Goal: Task Accomplishment & Management: Use online tool/utility

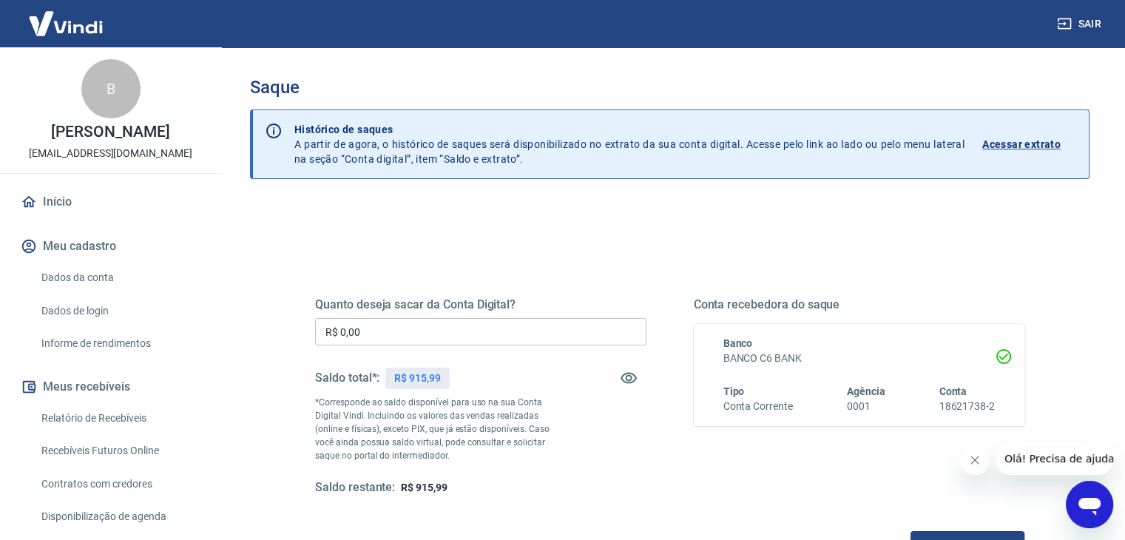
click at [450, 327] on input "R$ 0,00" at bounding box center [480, 331] width 331 height 27
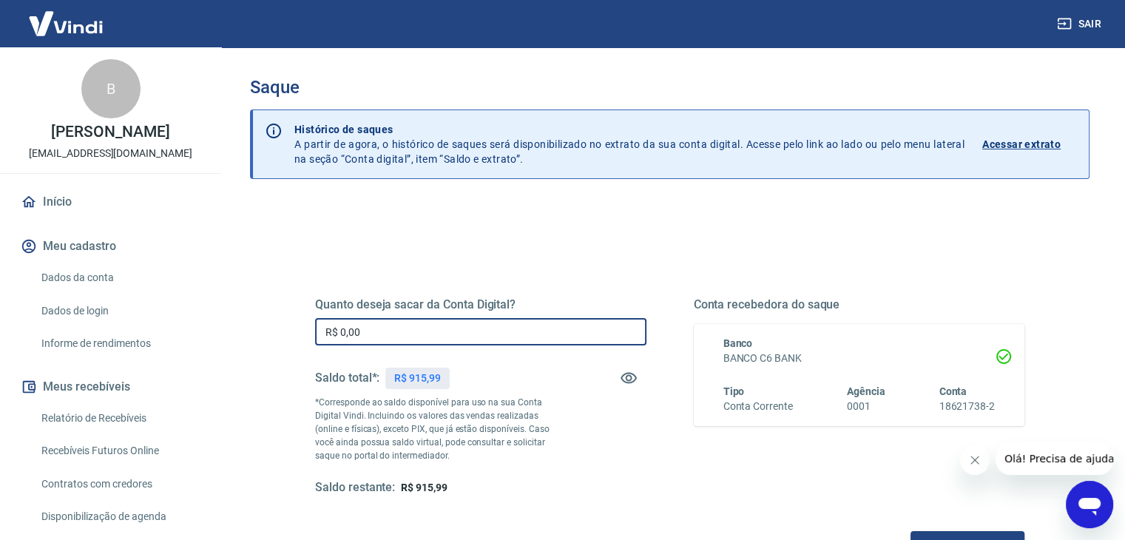
click at [450, 327] on input "R$ 0,00" at bounding box center [480, 331] width 331 height 27
type input "R$ 915,99"
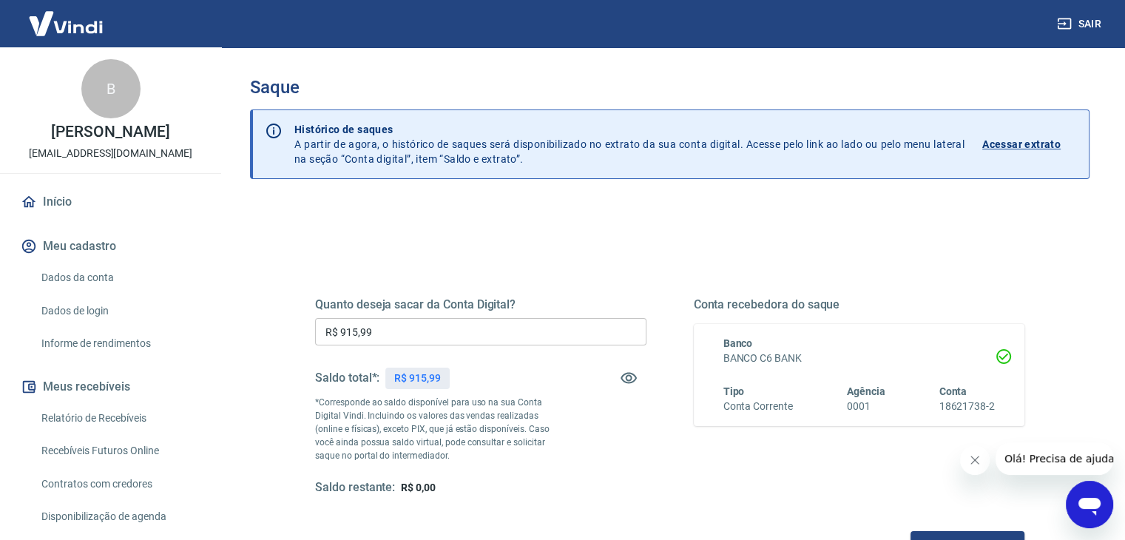
click at [468, 248] on div "Quanto deseja sacar da Conta Digital? R$ 915,99 ​ Saldo total*: R$ 915,99 *Corr…" at bounding box center [669, 404] width 745 height 344
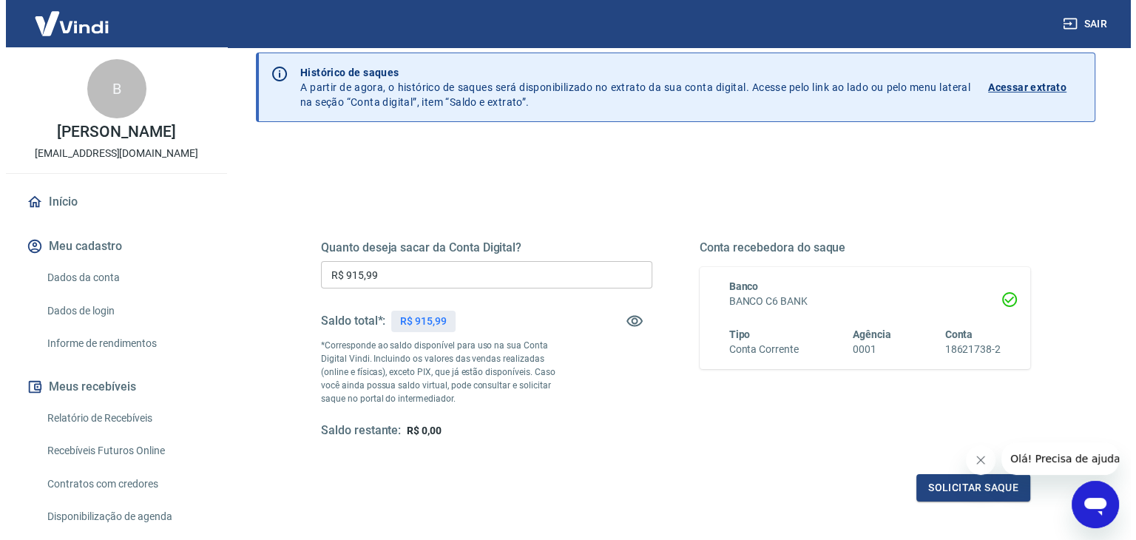
scroll to position [148, 0]
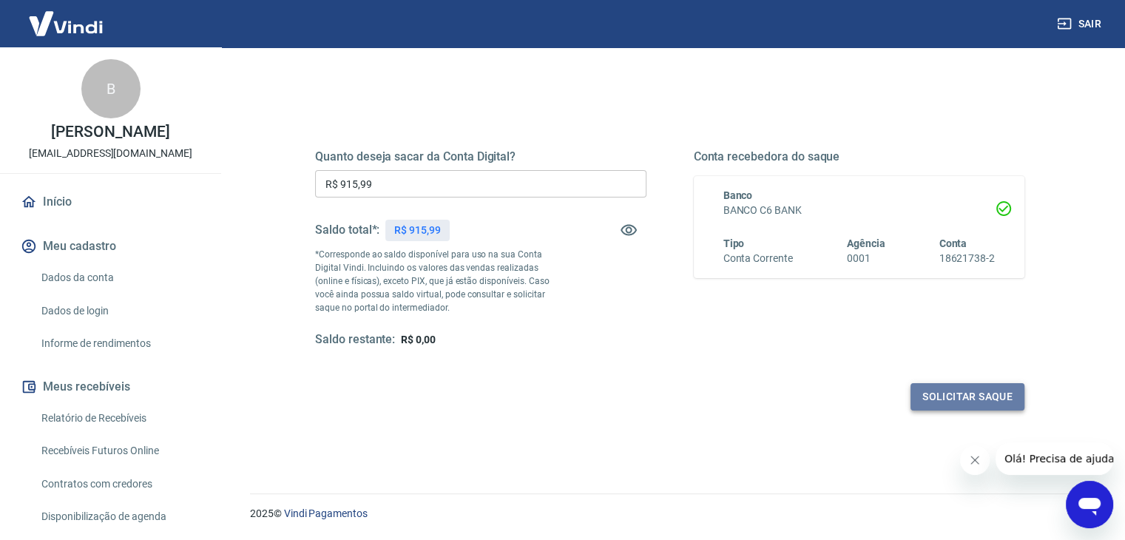
click at [963, 401] on button "Solicitar saque" at bounding box center [967, 396] width 114 height 27
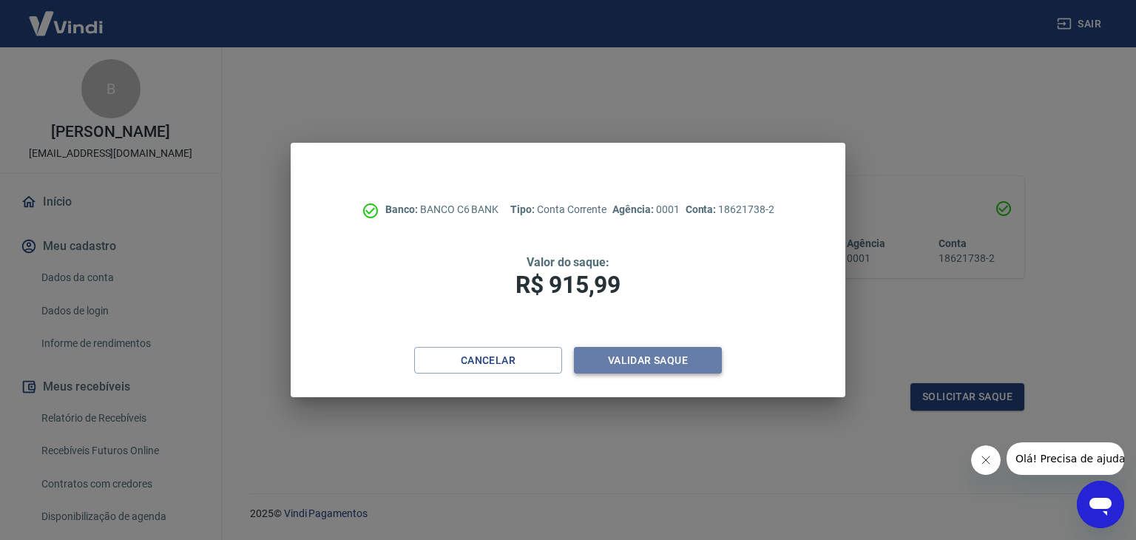
click at [693, 370] on button "Validar saque" at bounding box center [648, 360] width 148 height 27
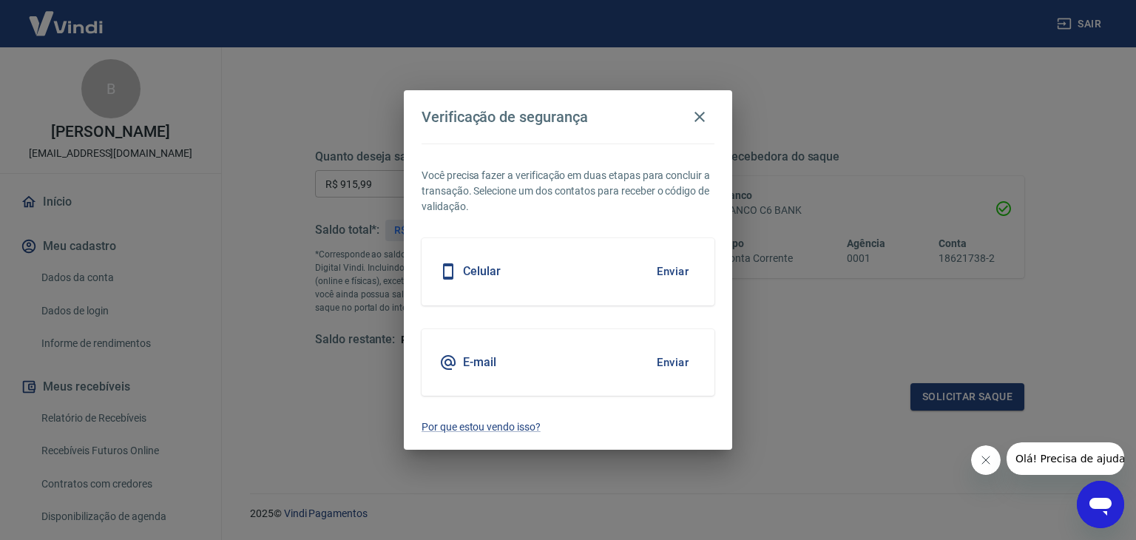
click at [679, 279] on button "Enviar" at bounding box center [672, 271] width 48 height 31
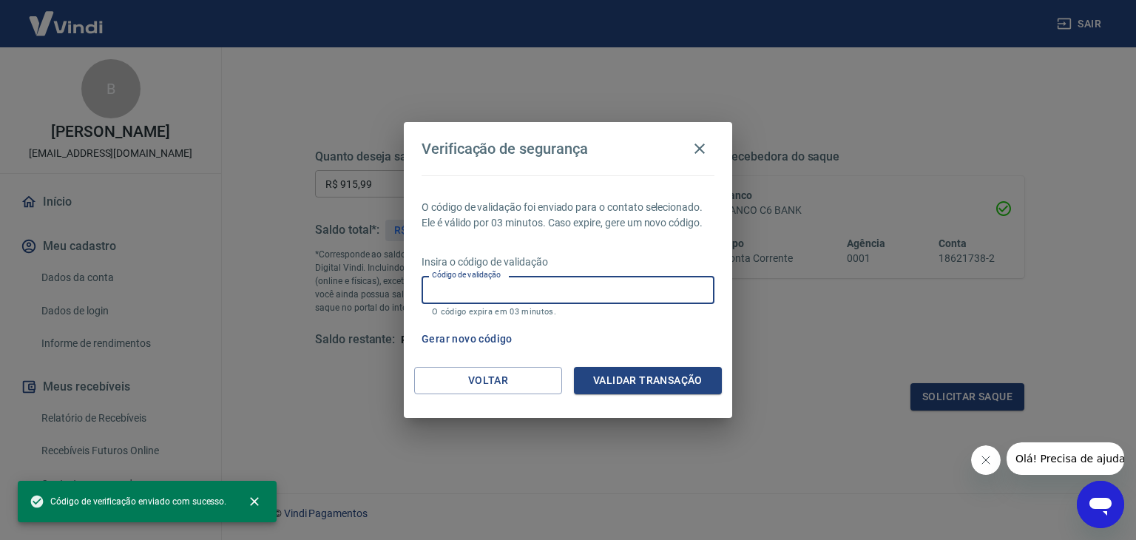
click at [631, 294] on input "Código de validação" at bounding box center [567, 289] width 293 height 27
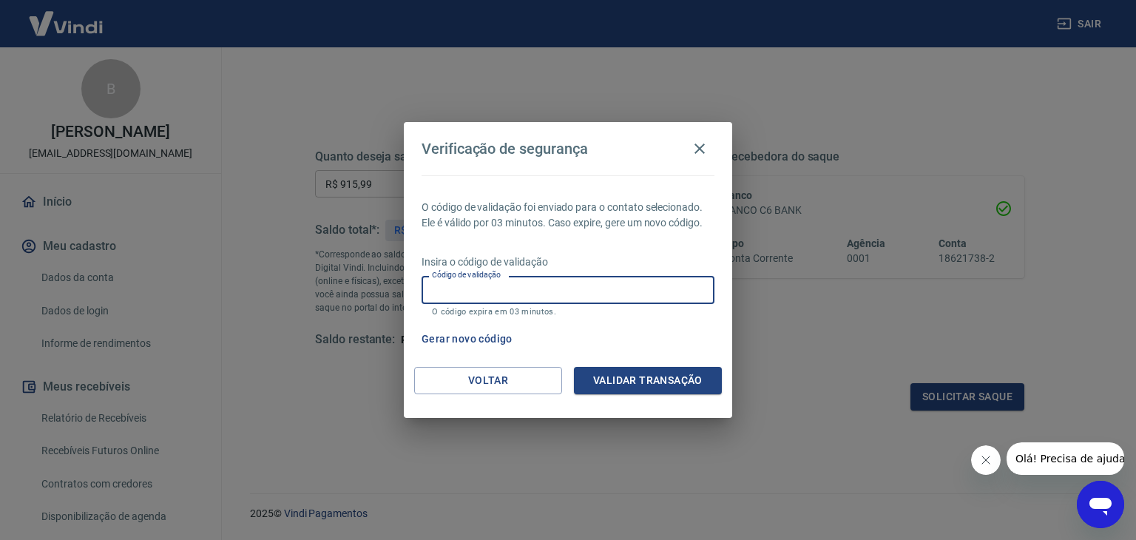
click at [580, 288] on input "Código de validação" at bounding box center [567, 289] width 293 height 27
click at [973, 461] on button "Fechar mensagem da empresa" at bounding box center [985, 460] width 30 height 30
click at [577, 299] on input "Código de validação" at bounding box center [567, 289] width 293 height 27
click at [557, 290] on input "Código de validação" at bounding box center [567, 289] width 293 height 27
type input "489827"
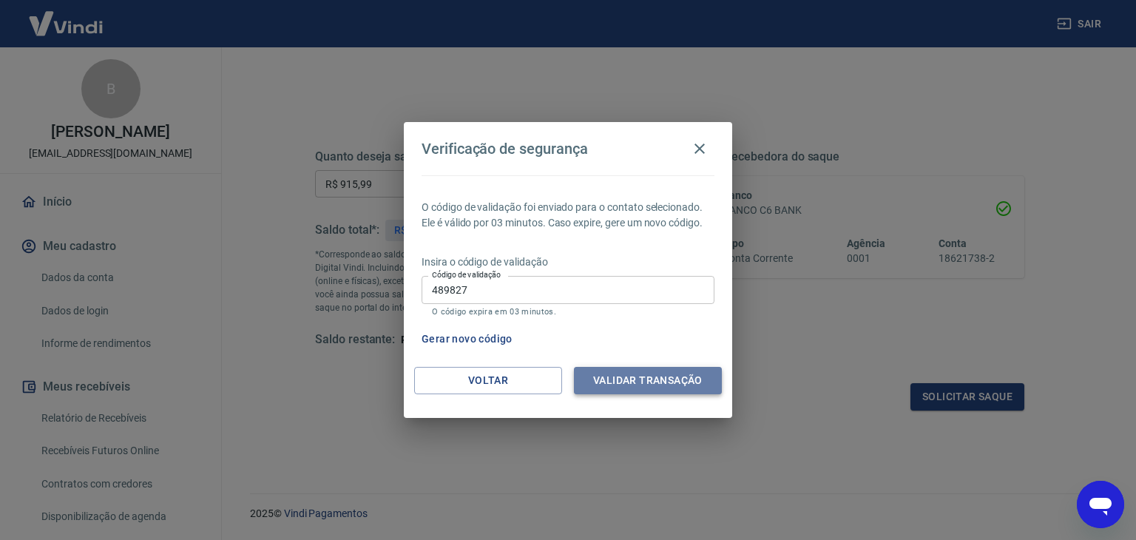
click at [621, 368] on button "Validar transação" at bounding box center [648, 380] width 148 height 27
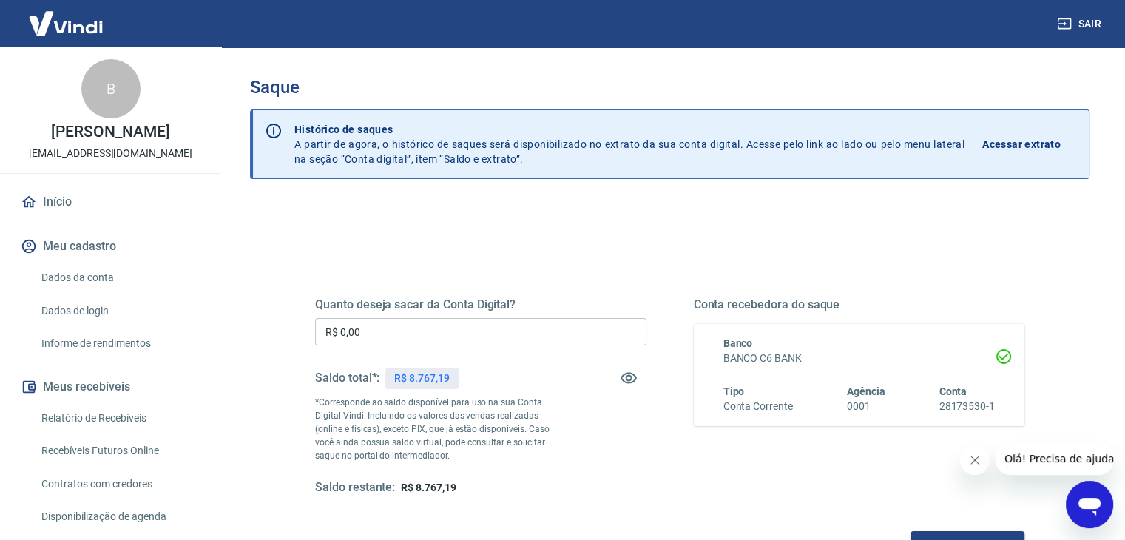
click at [467, 323] on input "R$ 0,00" at bounding box center [480, 331] width 331 height 27
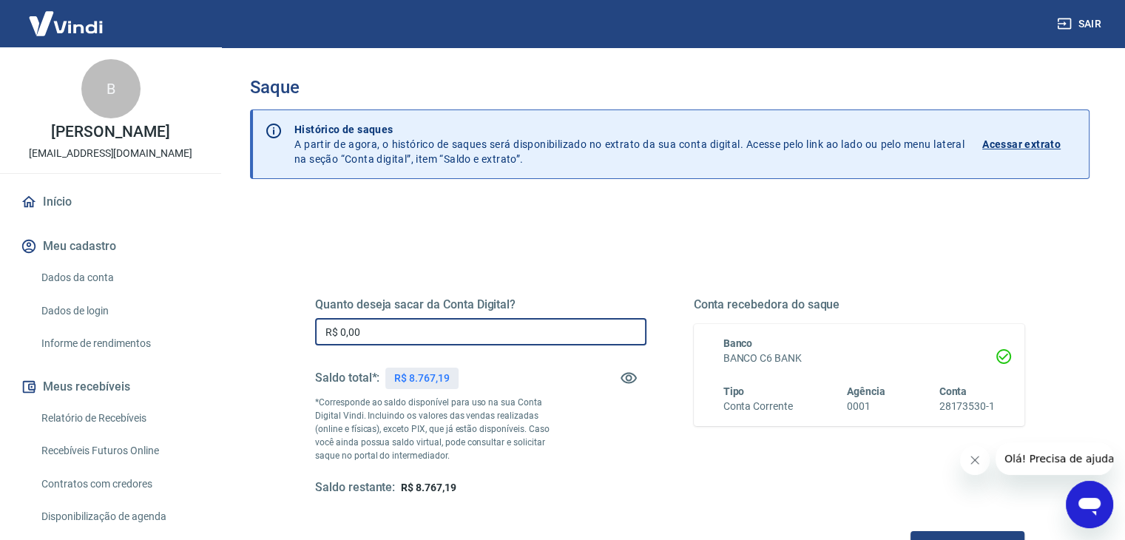
click at [467, 323] on input "R$ 0,00" at bounding box center [480, 331] width 331 height 27
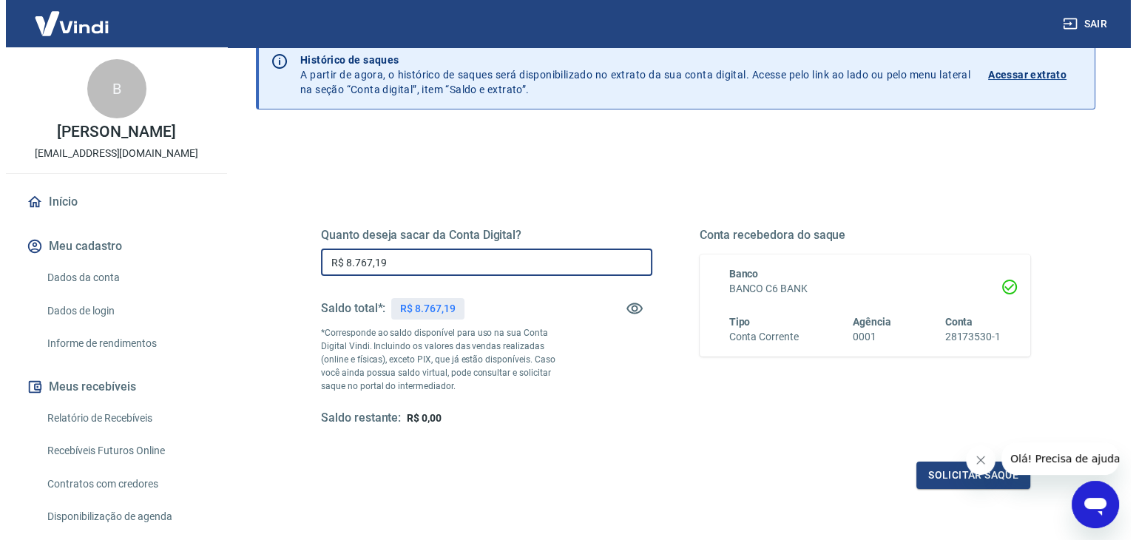
scroll to position [191, 0]
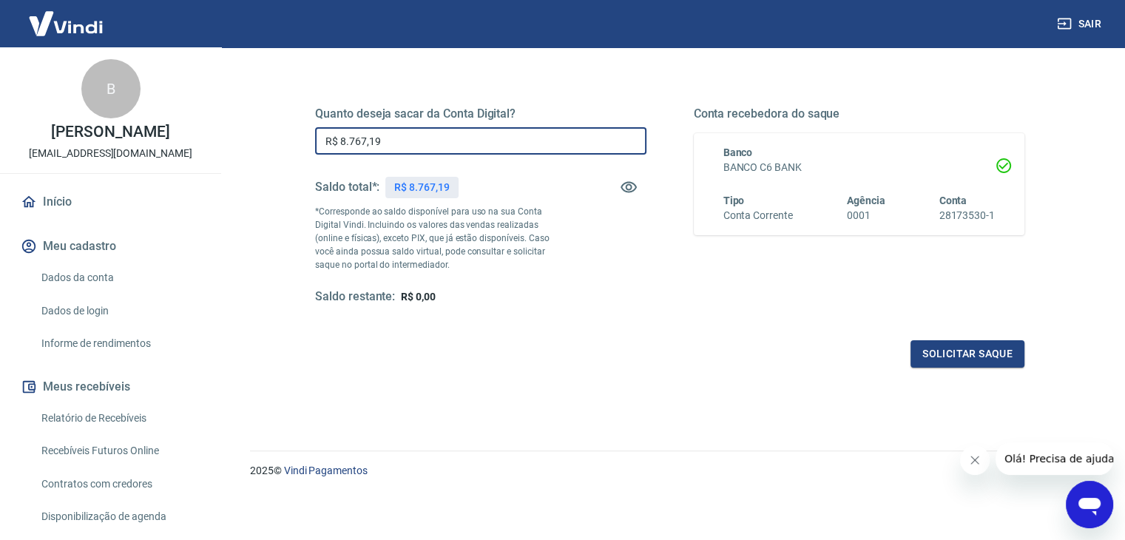
type input "R$ 8.767,19"
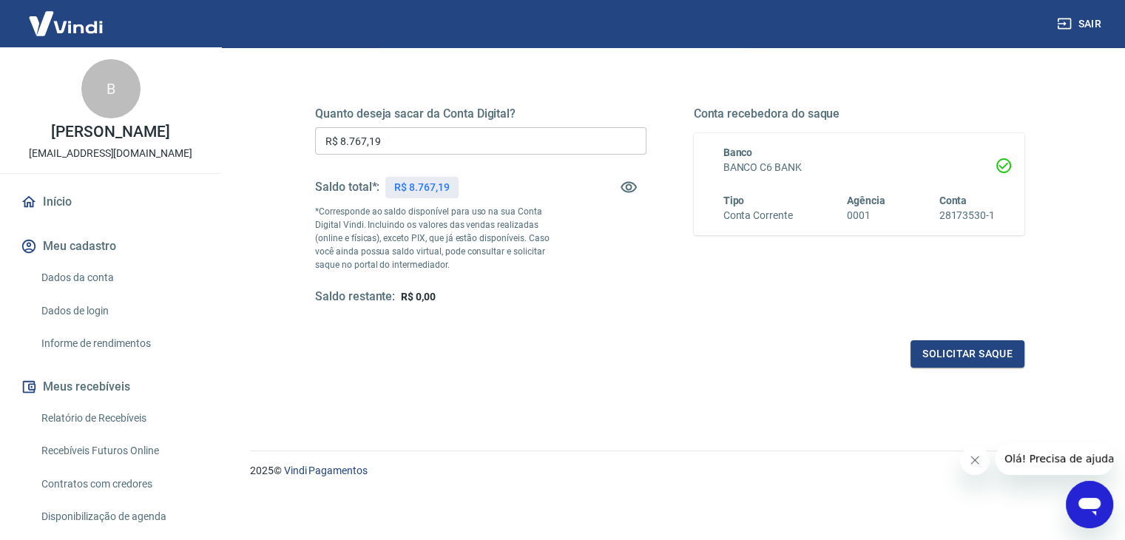
click at [946, 338] on div "Quanto deseja sacar da Conta Digital? R$ 8.767,19 ​ Saldo total*: R$ 8.767,19 *…" at bounding box center [669, 219] width 709 height 297
click at [936, 350] on button "Solicitar saque" at bounding box center [967, 353] width 114 height 27
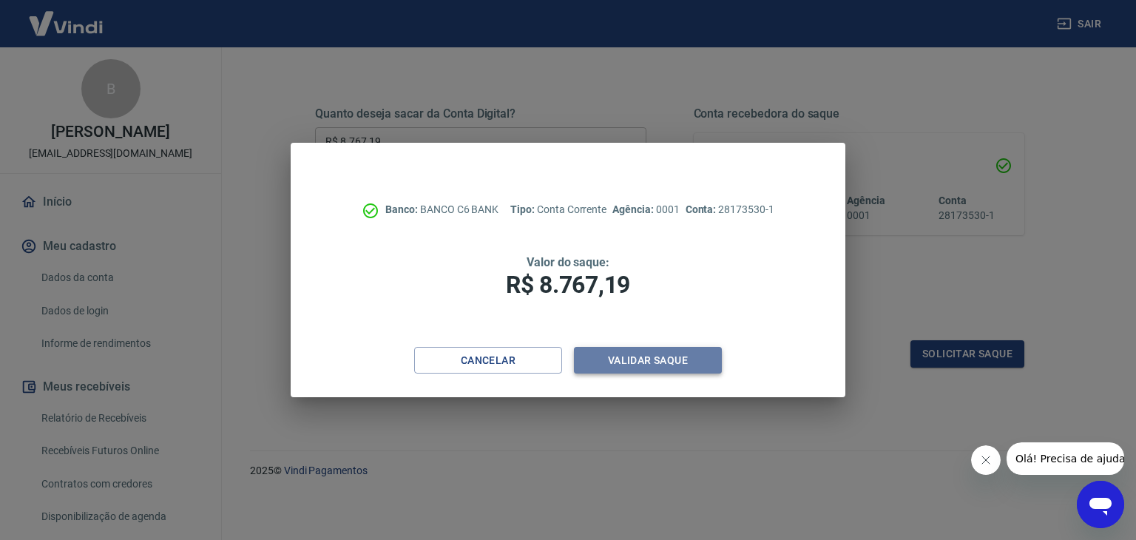
click at [689, 351] on button "Validar saque" at bounding box center [648, 360] width 148 height 27
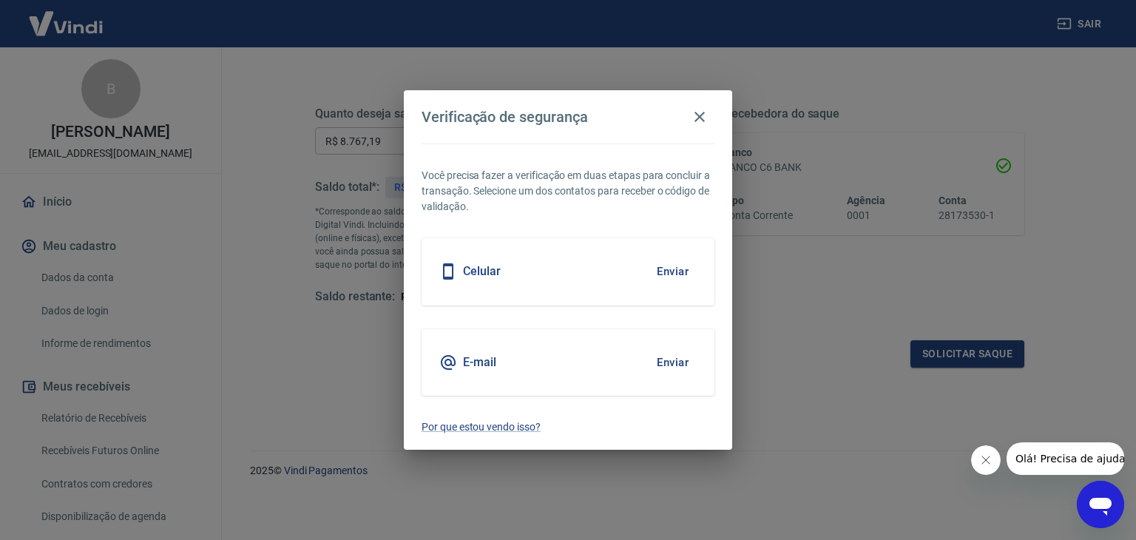
click at [681, 267] on button "Enviar" at bounding box center [672, 271] width 48 height 31
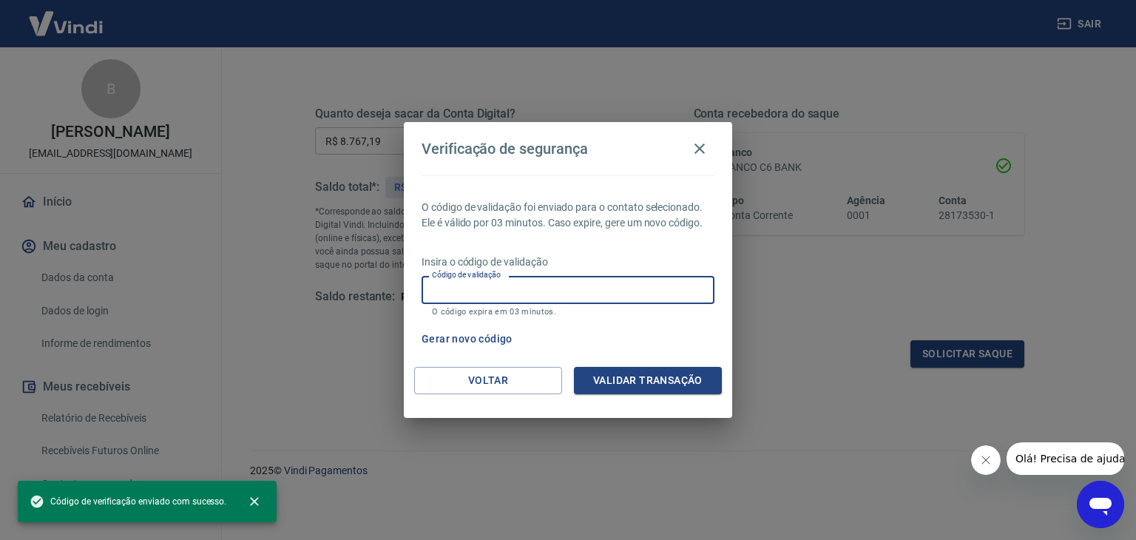
click at [666, 280] on input "Código de validação" at bounding box center [567, 289] width 293 height 27
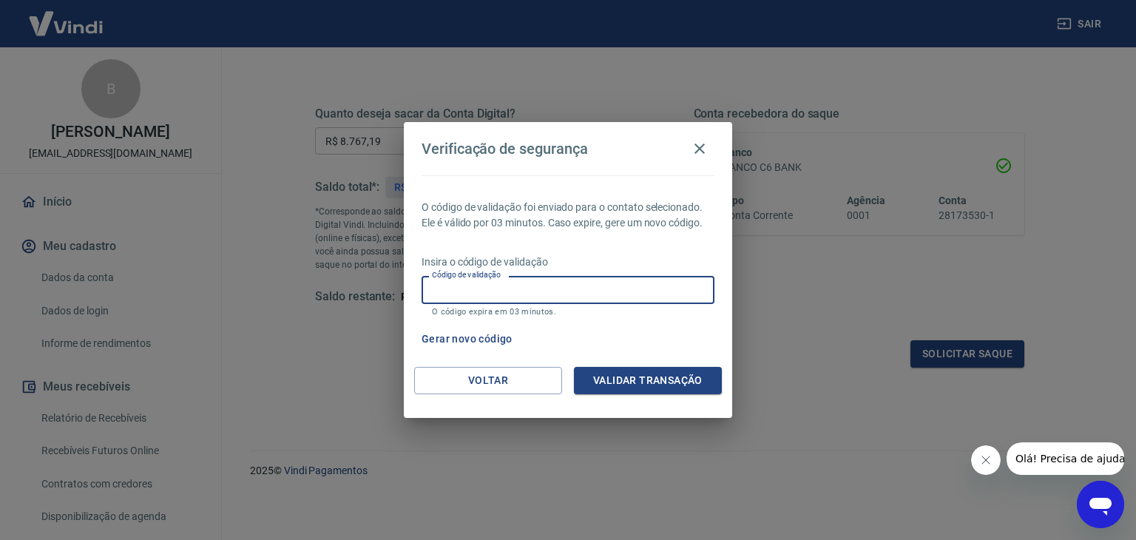
click at [600, 279] on input "Código de validação" at bounding box center [567, 289] width 293 height 27
click at [600, 282] on input "Código de validação" at bounding box center [567, 289] width 293 height 27
type input "671761"
click at [614, 385] on button "Validar transação" at bounding box center [648, 380] width 148 height 27
